Goal: Task Accomplishment & Management: Manage account settings

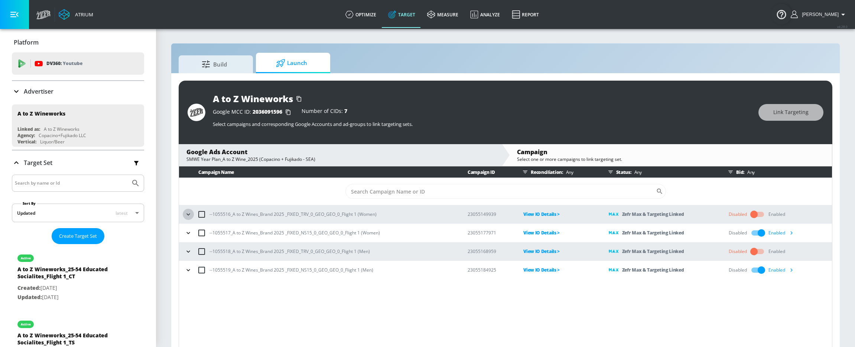
click at [186, 215] on icon "button" at bounding box center [188, 214] width 7 height 7
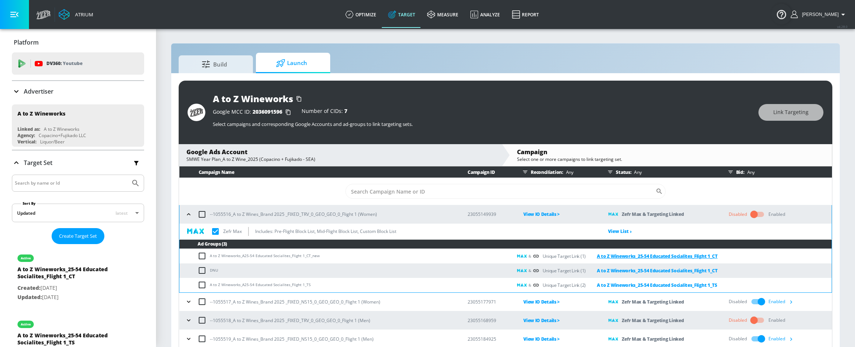
click at [619, 256] on link "A to Z Wineworks_25-54 Educated Socialites_Flight 1_CT" at bounding box center [652, 256] width 132 height 9
click at [676, 284] on link "A to Z Wineworks_25-54 Educated Socialites_Flight 1_TS" at bounding box center [651, 285] width 131 height 9
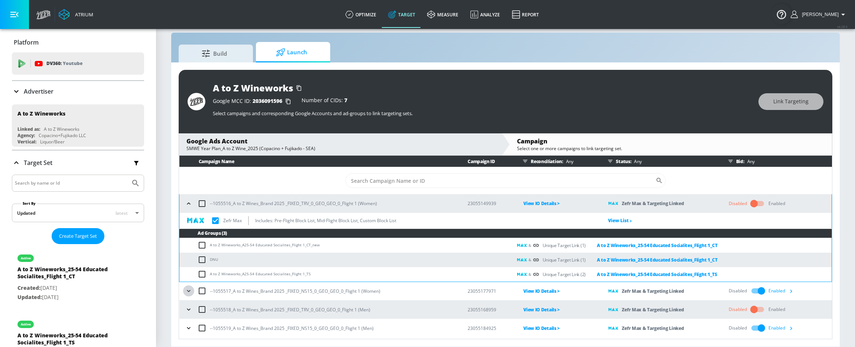
click at [188, 289] on icon "button" at bounding box center [188, 290] width 7 height 7
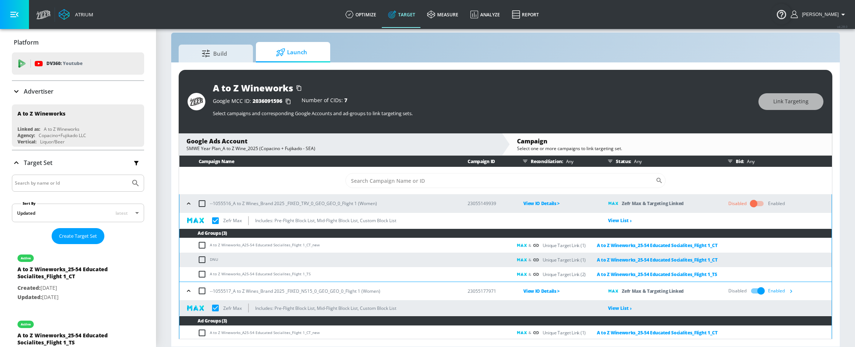
scroll to position [68, 0]
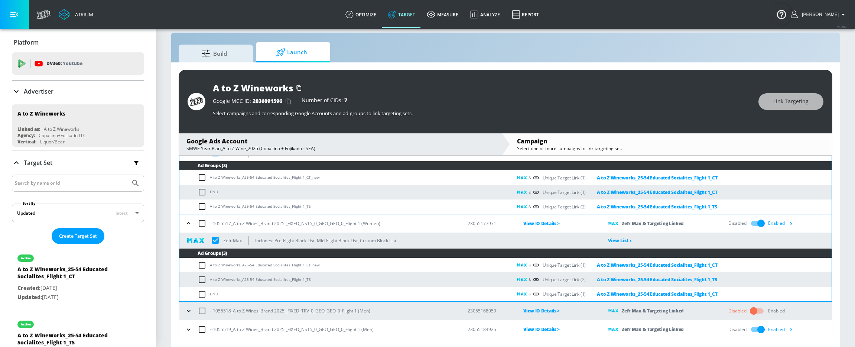
click at [188, 313] on icon "button" at bounding box center [188, 310] width 7 height 7
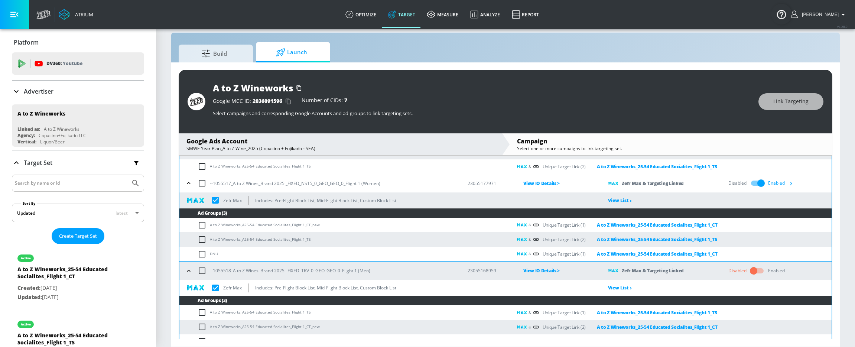
scroll to position [136, 0]
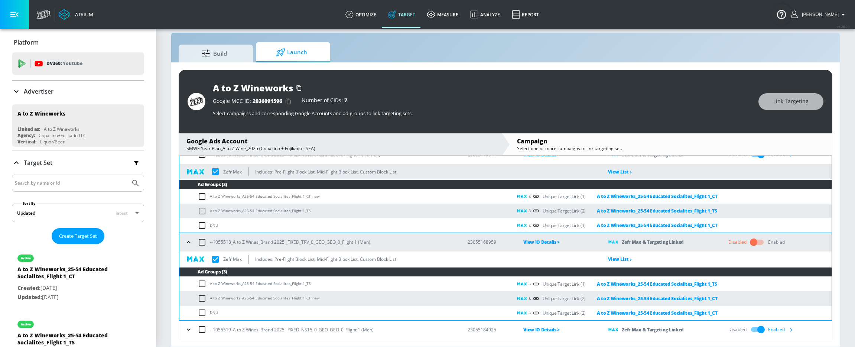
click at [189, 332] on icon "button" at bounding box center [188, 329] width 7 height 7
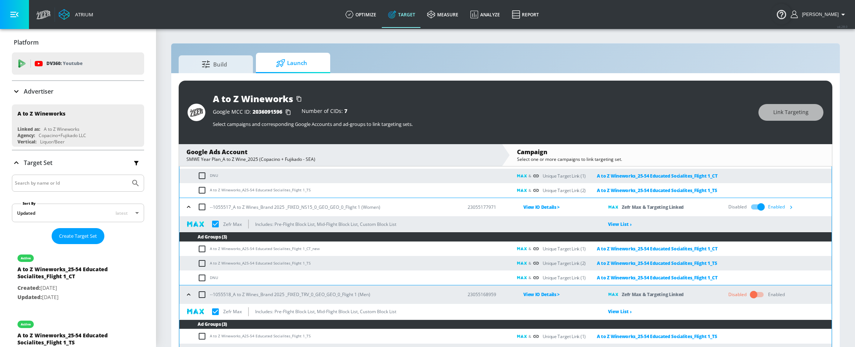
scroll to position [11, 0]
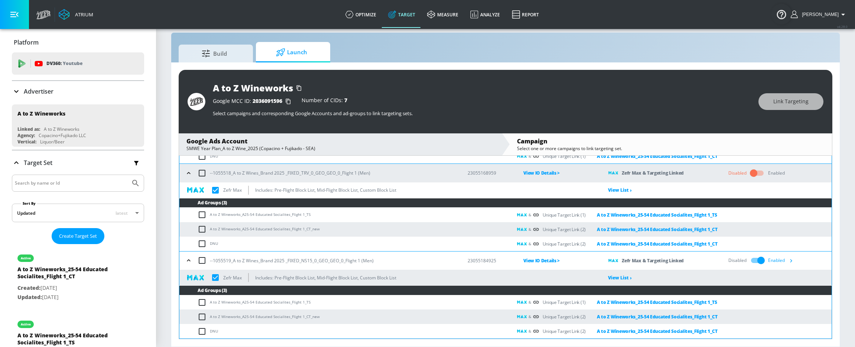
checkbox input "true"
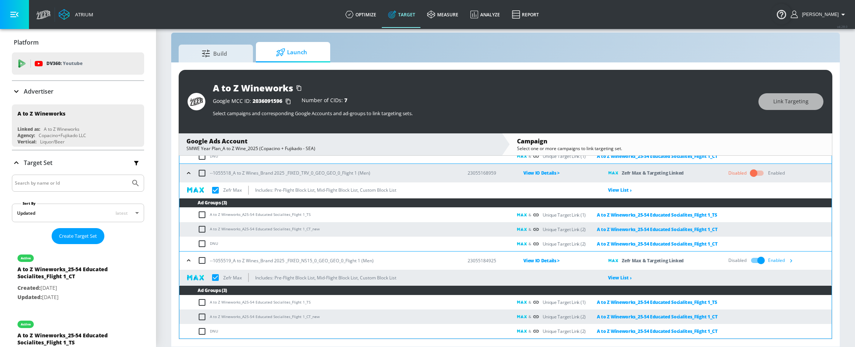
checkbox input "true"
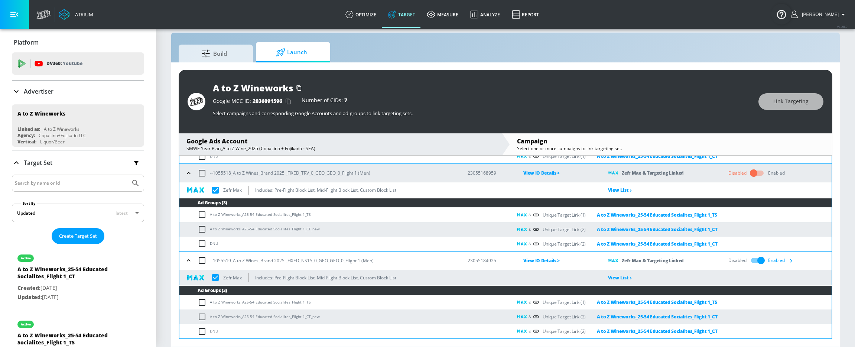
checkbox input "true"
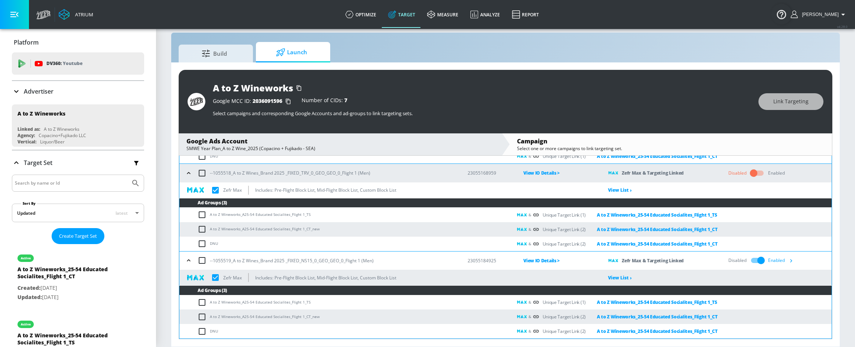
checkbox input "true"
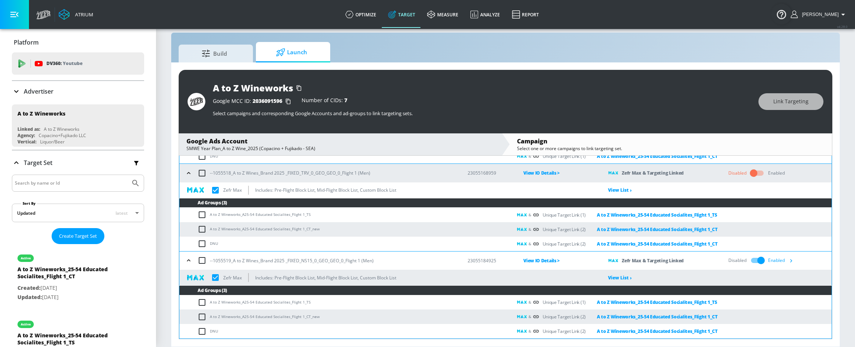
checkbox input "true"
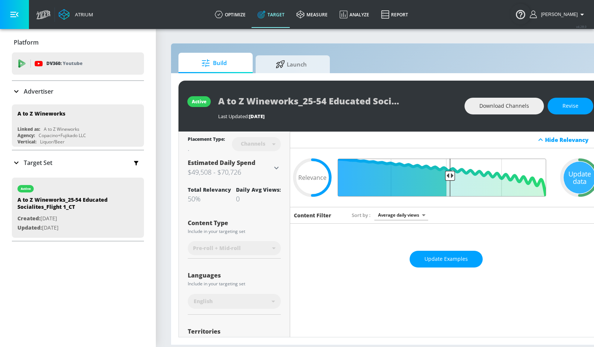
type input "0.5"
drag, startPoint x: 346, startPoint y: 168, endPoint x: 335, endPoint y: 165, distance: 11.5
click at [345, 168] on input "Final Threshold" at bounding box center [446, 178] width 208 height 38
